Goal: Transaction & Acquisition: Purchase product/service

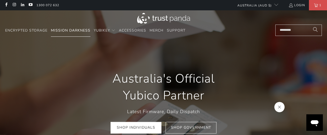
click at [86, 30] on span "Mission Darkness" at bounding box center [70, 30] width 39 height 5
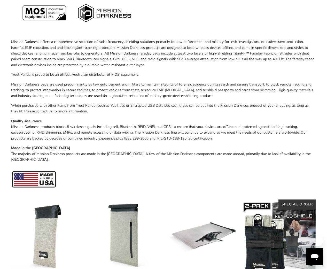
scroll to position [206, 0]
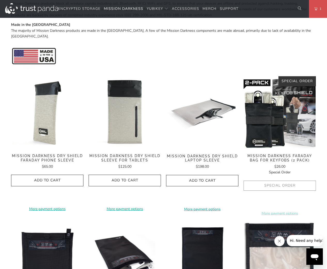
click at [129, 119] on img at bounding box center [125, 112] width 72 height 72
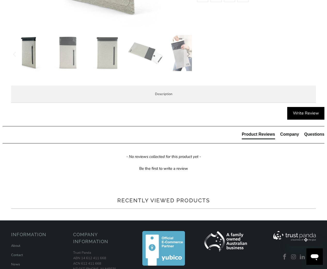
scroll to position [206, 0]
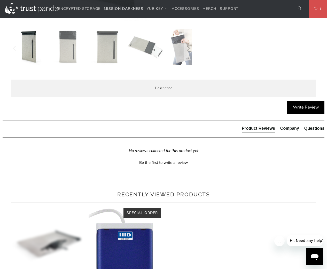
click at [0, 0] on li "Product Features" at bounding box center [0, 0] width 0 height 0
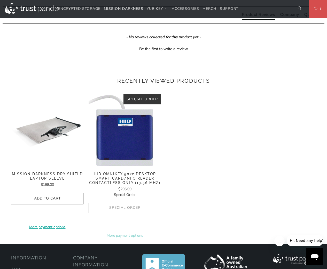
scroll to position [310, 0]
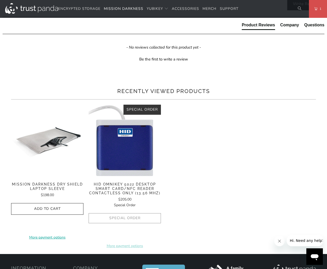
click at [0, 0] on ul "Military-grade faraday dry bag designed for law enforcement forensic investigat…" at bounding box center [0, 0] width 0 height 0
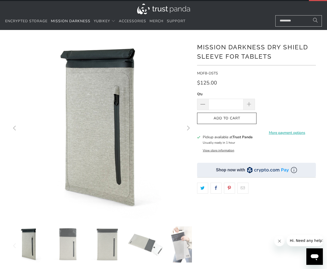
scroll to position [0, 0]
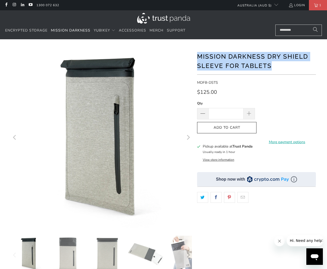
drag, startPoint x: 195, startPoint y: 55, endPoint x: 281, endPoint y: 66, distance: 87.4
click at [281, 66] on div at bounding box center [164, 177] width 310 height 260
